Goal: Transaction & Acquisition: Purchase product/service

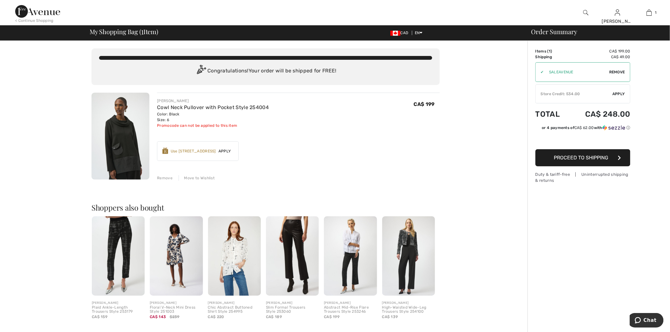
click at [607, 149] on div at bounding box center [582, 141] width 95 height 16
click at [606, 156] on span "Proceed to Shipping" at bounding box center [581, 158] width 54 height 6
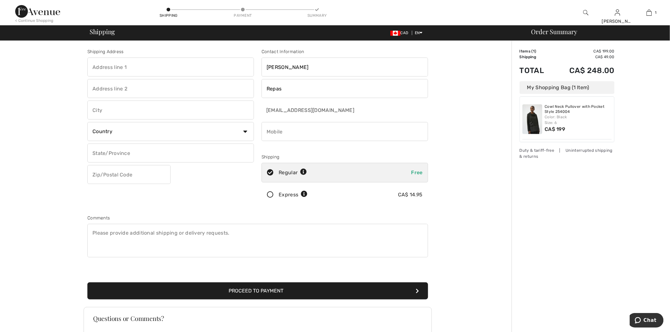
click at [145, 151] on input "text" at bounding box center [170, 153] width 166 height 19
click at [127, 128] on select "Country Canada United States Afghanistan Aland Islands Albania Algeria American…" at bounding box center [170, 131] width 166 height 19
select select "GG"
click at [87, 122] on select "Country Canada United States Afghanistan Aland Islands Albania Algeria American…" at bounding box center [170, 131] width 166 height 19
drag, startPoint x: 17, startPoint y: 184, endPoint x: 24, endPoint y: 128, distance: 56.4
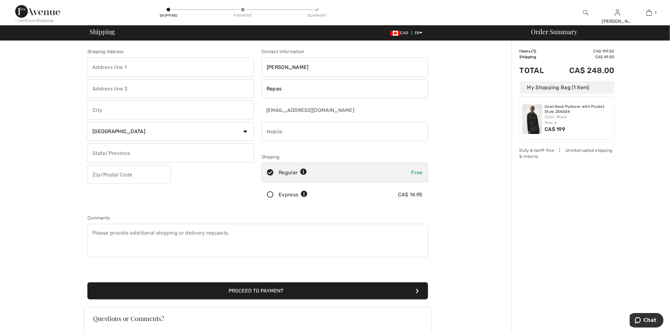
click at [18, 184] on div "Shipping Address Country Canada United States Afghanistan Aland Islands Albania…" at bounding box center [258, 227] width 508 height 372
